Goal: Task Accomplishment & Management: Complete application form

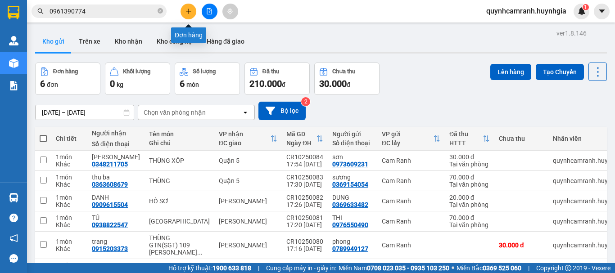
scroll to position [53, 0]
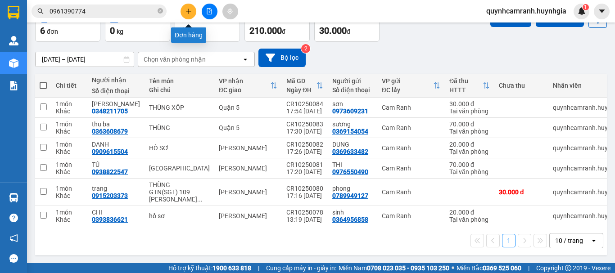
click at [191, 13] on icon "plus" at bounding box center [188, 11] width 6 height 6
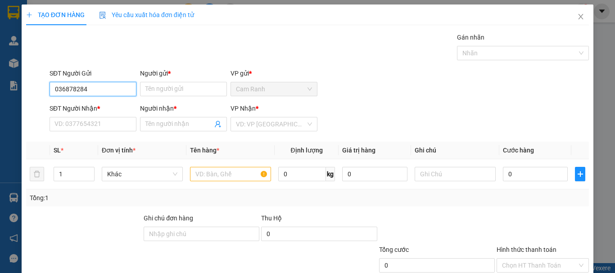
type input "0368782849"
click at [93, 103] on div "0368782849 - BỘ" at bounding box center [91, 107] width 75 height 10
type input "BỘ"
type input "0392791090"
type input "TUẤN"
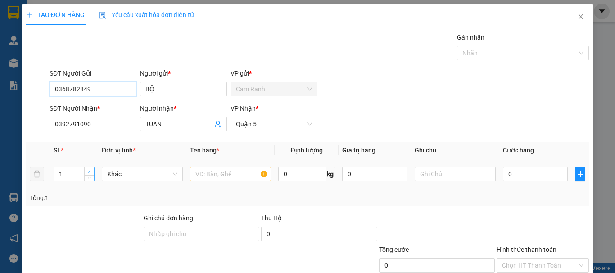
type input "0368782849"
click at [91, 170] on span "up" at bounding box center [89, 171] width 5 height 5
type input "4"
click at [91, 170] on span "up" at bounding box center [89, 171] width 5 height 5
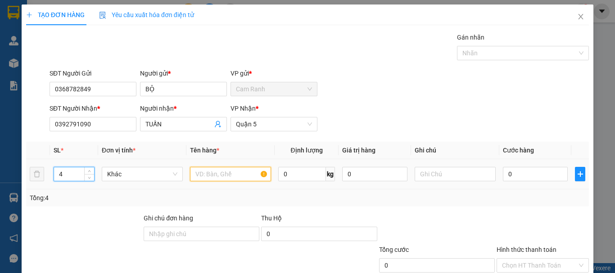
click at [212, 180] on input "text" at bounding box center [230, 174] width 81 height 14
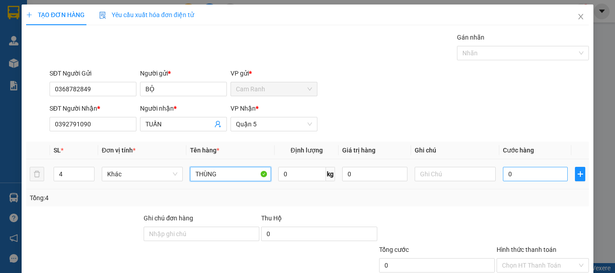
type input "THÙNG"
click at [503, 178] on input "0" at bounding box center [535, 174] width 65 height 14
type input "2"
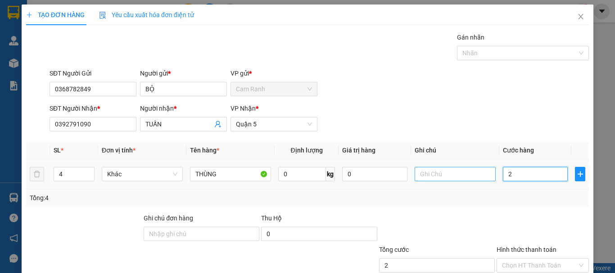
type input "21"
type input "210"
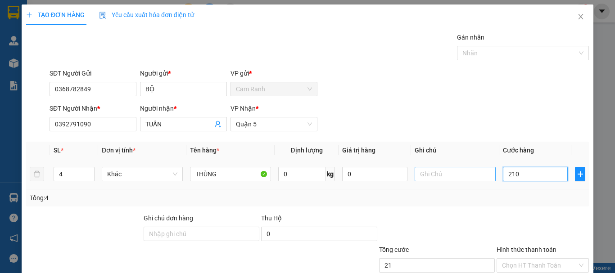
type input "210"
type input "2.100"
type input "21.000"
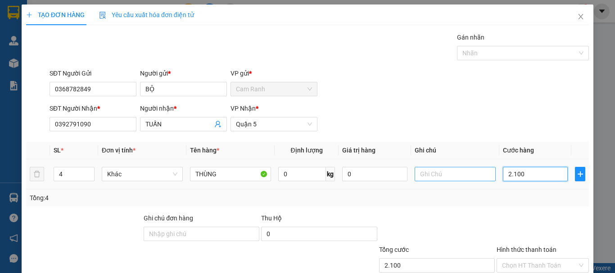
type input "21.000"
type input "210.000"
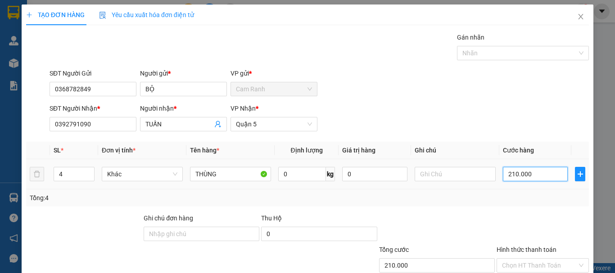
scroll to position [60, 0]
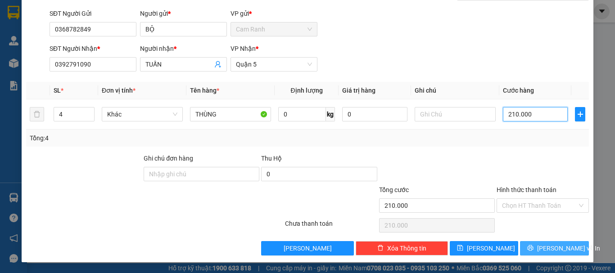
type input "210.000"
click at [526, 244] on button "[PERSON_NAME] và In" at bounding box center [554, 248] width 69 height 14
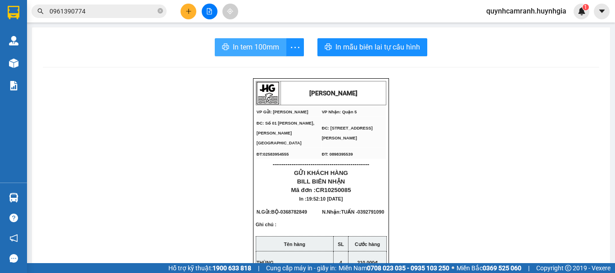
click at [256, 45] on span "In tem 100mm" at bounding box center [256, 46] width 46 height 11
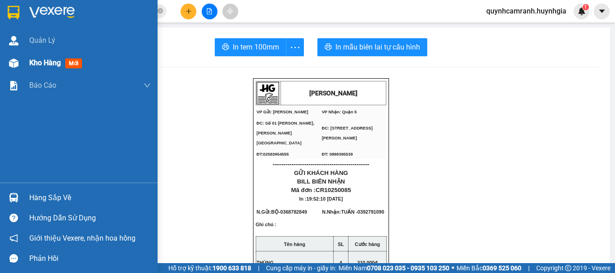
click at [54, 65] on span "Kho hàng" at bounding box center [44, 62] width 31 height 9
